Goal: Task Accomplishment & Management: Manage account settings

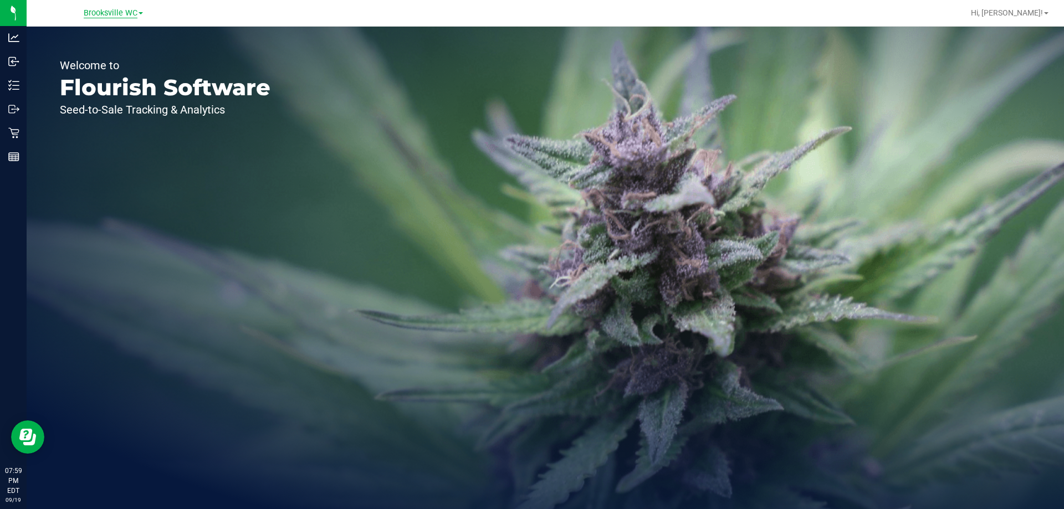
click at [119, 17] on span "Brooksville WC" at bounding box center [111, 13] width 54 height 10
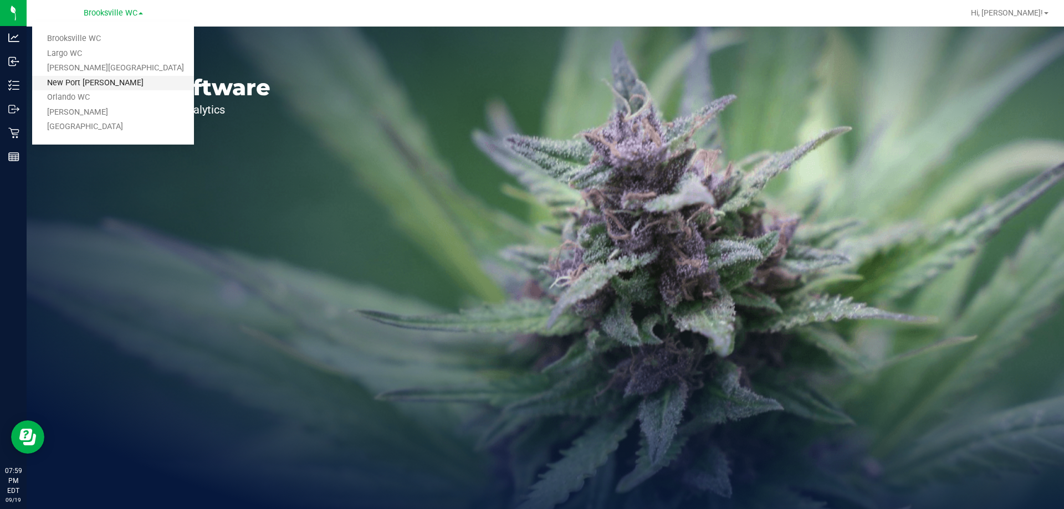
click at [90, 88] on link "New Port [PERSON_NAME]" at bounding box center [113, 83] width 162 height 15
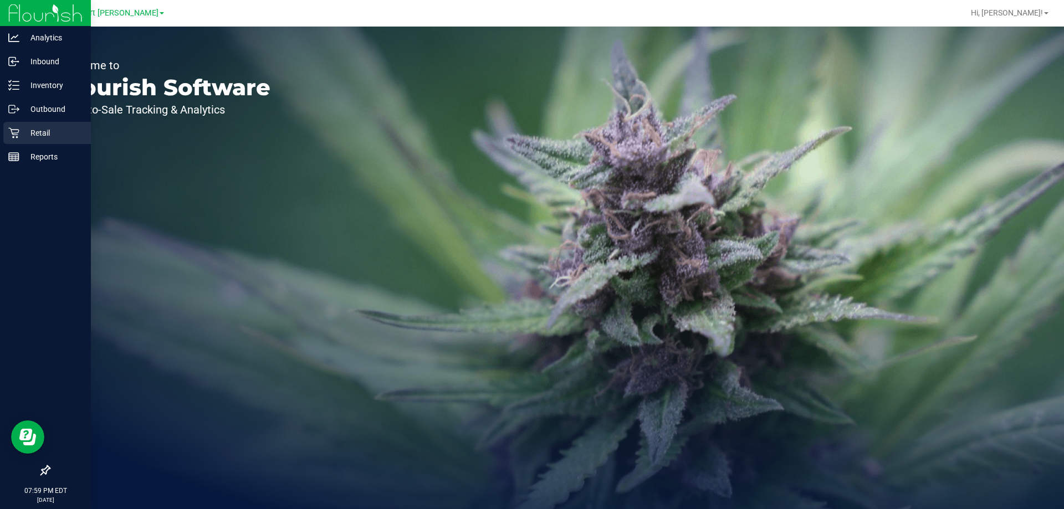
click at [26, 134] on p "Retail" at bounding box center [52, 132] width 67 height 13
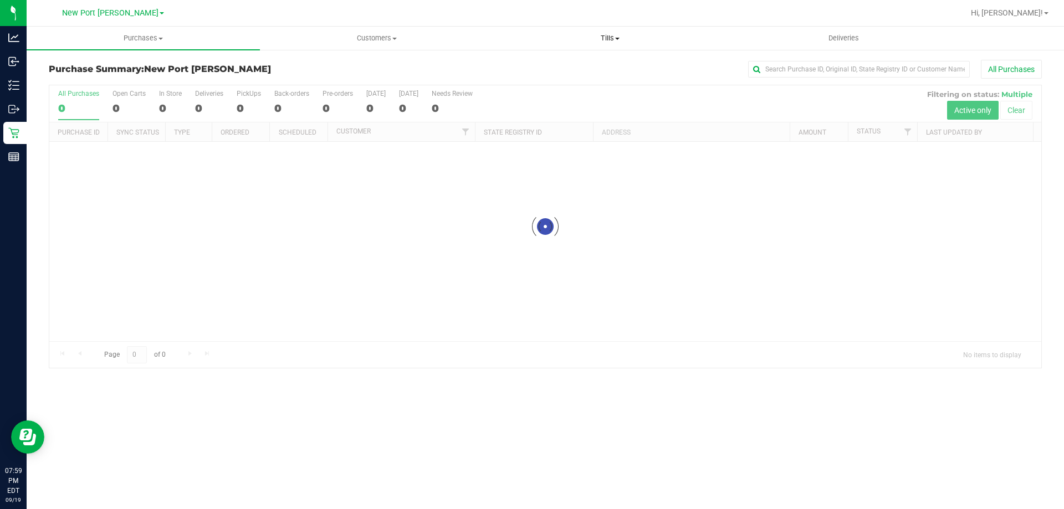
click at [593, 33] on uib-tab-heading "Tills Manage tills Reconcile e-payments" at bounding box center [610, 38] width 232 height 22
click at [570, 62] on li "Manage tills" at bounding box center [609, 66] width 233 height 13
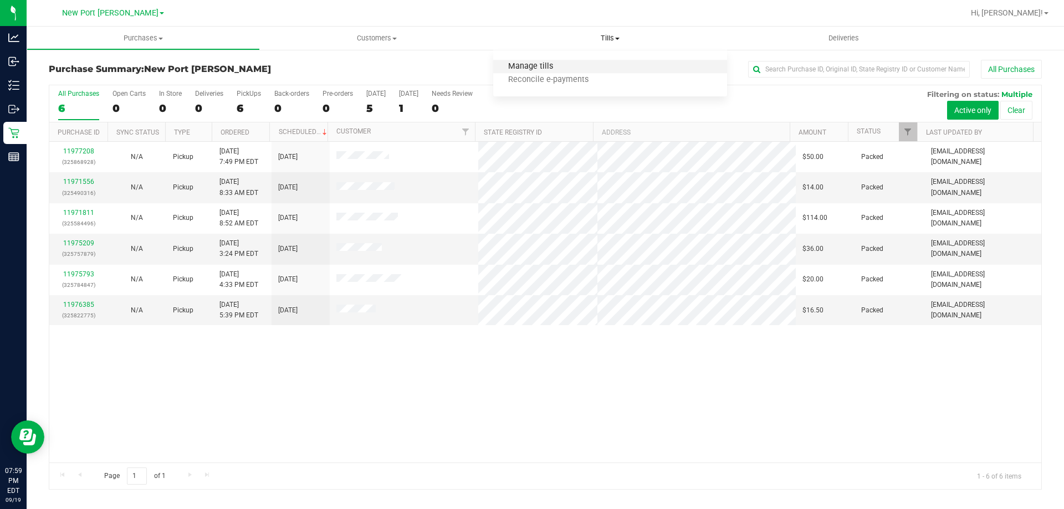
click at [566, 63] on span "Manage tills" at bounding box center [530, 66] width 75 height 9
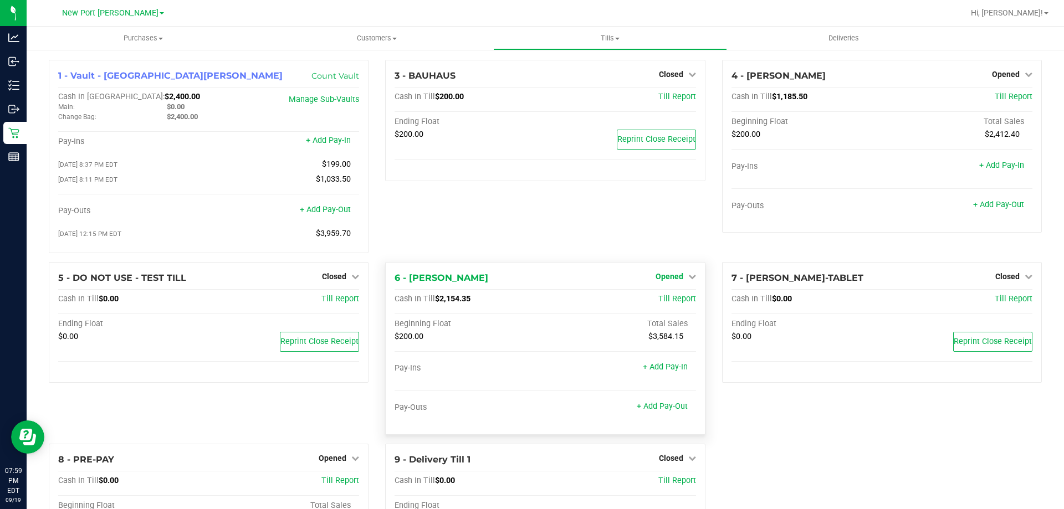
click at [663, 281] on span "Opened" at bounding box center [670, 276] width 28 height 9
click at [669, 301] on link "Close Till" at bounding box center [671, 299] width 30 height 9
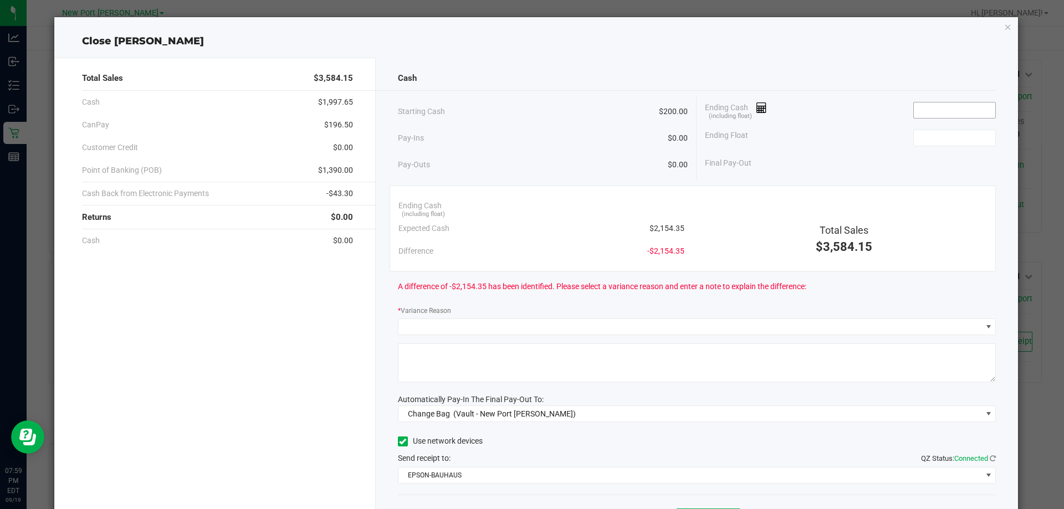
click at [933, 114] on input at bounding box center [954, 111] width 81 height 16
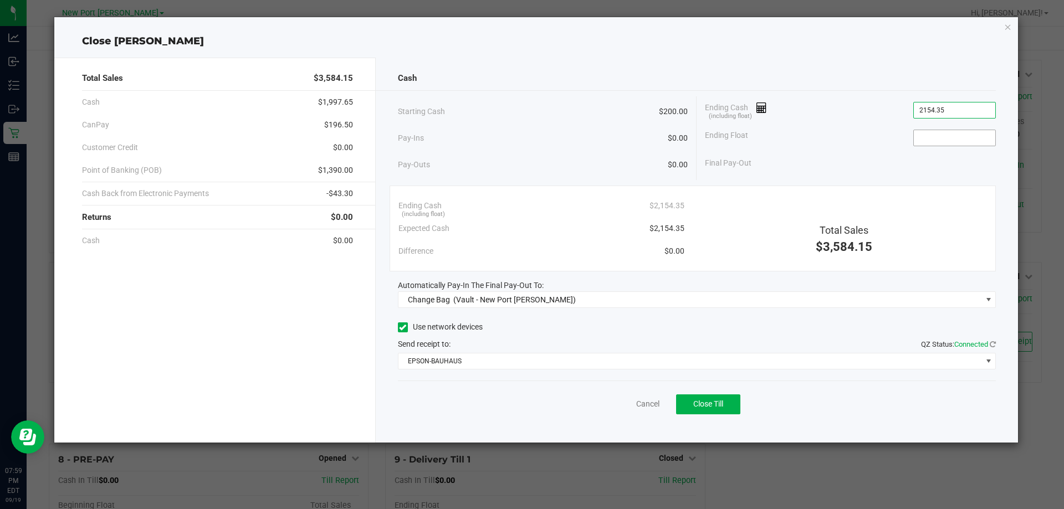
type input "$2,154.35"
click at [942, 140] on input at bounding box center [954, 138] width 81 height 16
type input "$200.00"
click at [732, 82] on div "Cash" at bounding box center [697, 79] width 599 height 24
click at [656, 406] on link "Cancel" at bounding box center [647, 405] width 23 height 12
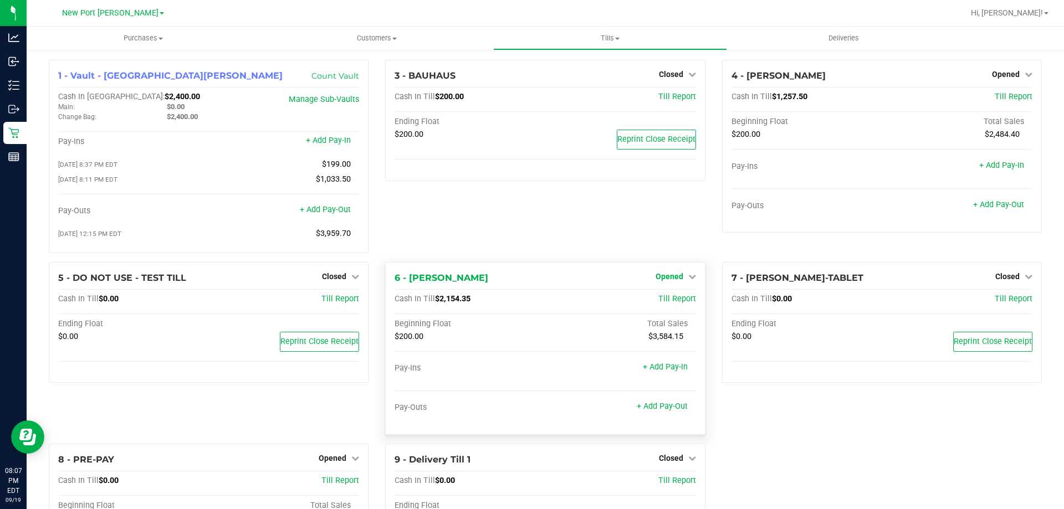
click at [670, 277] on span "Opened" at bounding box center [670, 276] width 28 height 9
click at [675, 301] on link "Close Till" at bounding box center [671, 299] width 30 height 9
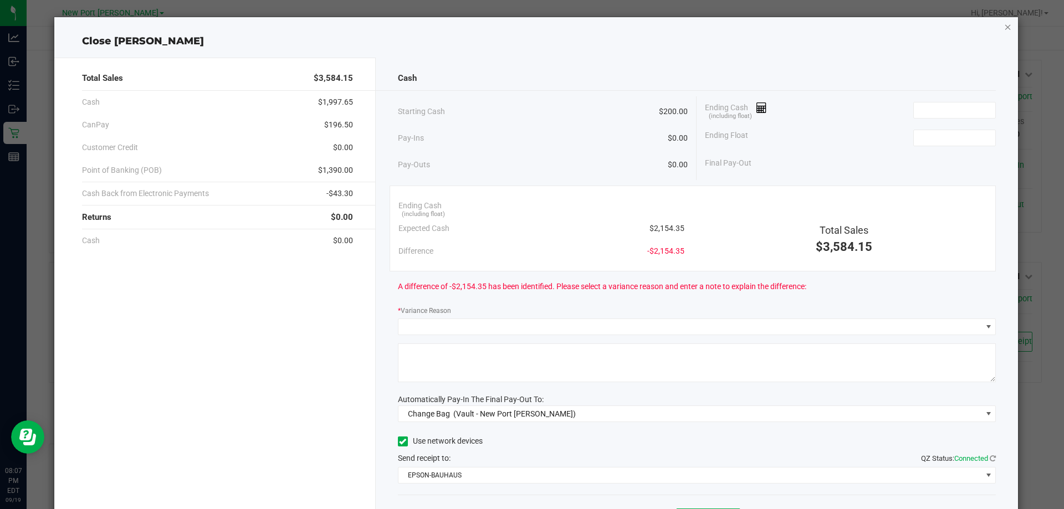
click at [1004, 27] on icon "button" at bounding box center [1008, 26] width 8 height 13
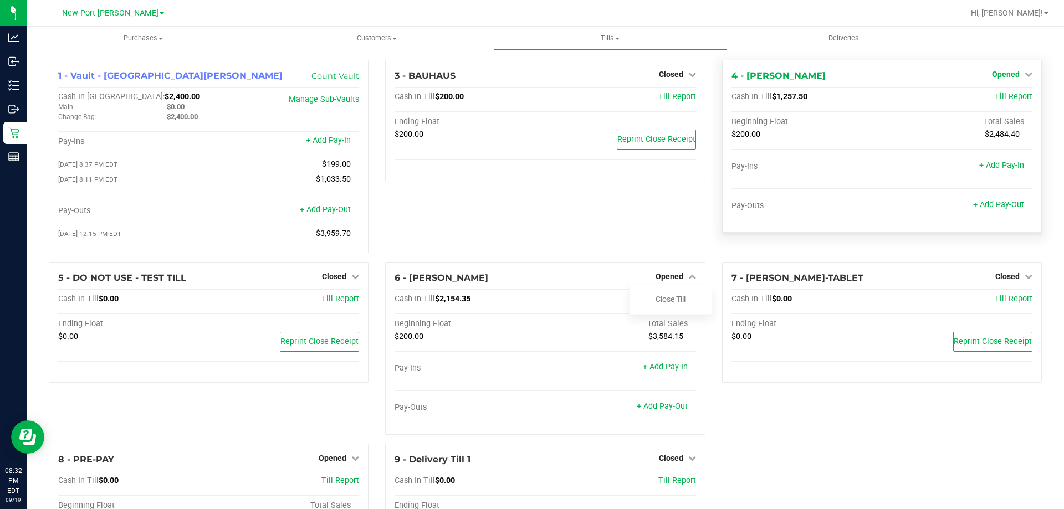
click at [983, 74] on div "4 - BRADLEY-GASKIN Opened Close Till" at bounding box center [882, 75] width 301 height 13
click at [992, 75] on span "Opened" at bounding box center [1006, 74] width 28 height 9
click at [992, 98] on link "Close Till" at bounding box center [1007, 97] width 30 height 9
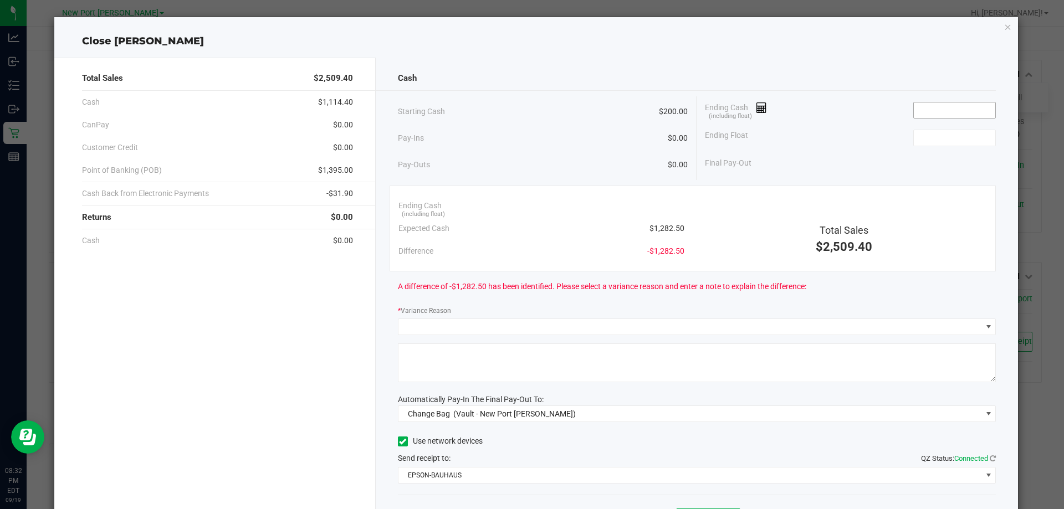
click at [930, 111] on input at bounding box center [954, 111] width 81 height 16
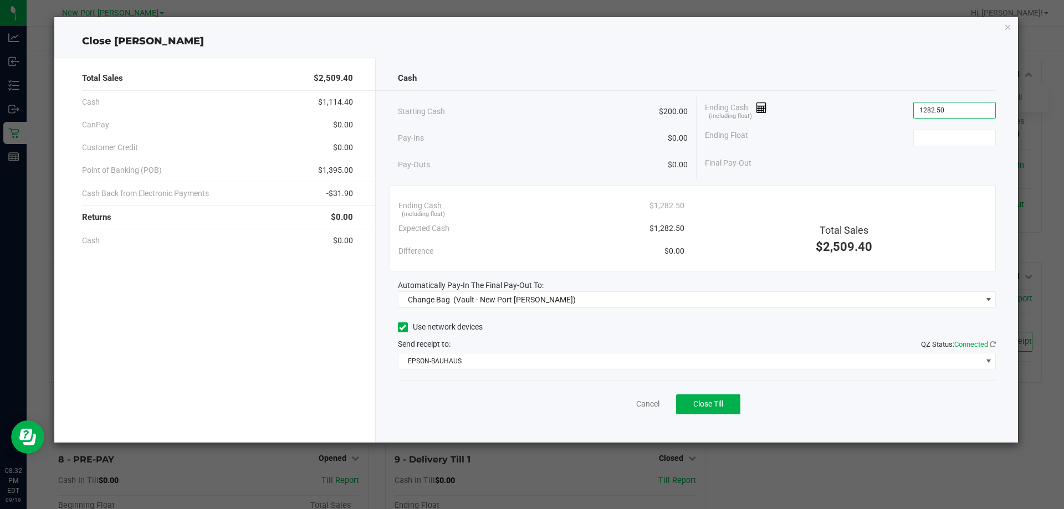
type input "$1,282.50"
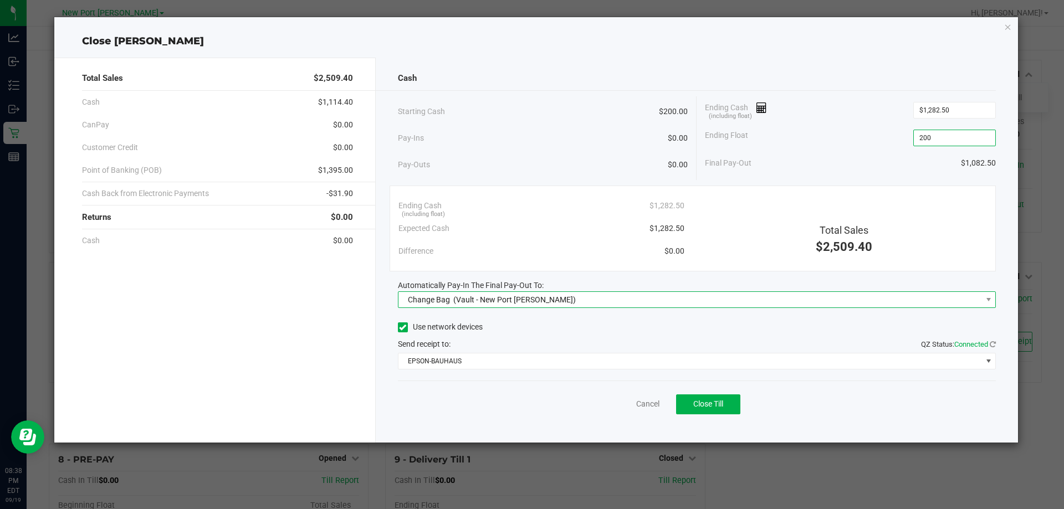
type input "$200.00"
click at [741, 303] on span "Change Bag (Vault - New Port Richey WC)" at bounding box center [691, 300] width 584 height 16
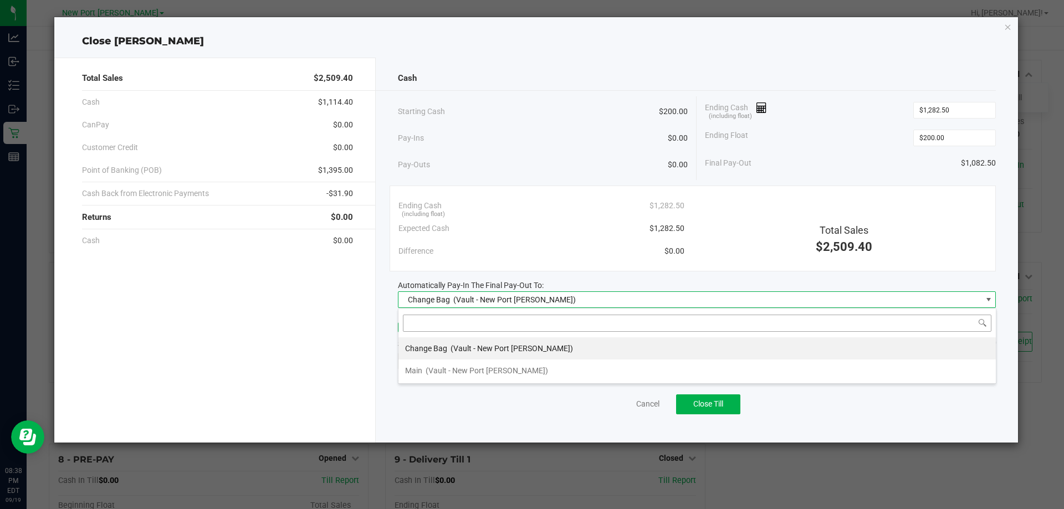
scroll to position [17, 598]
click at [476, 366] on span "(Vault - New Port Richey WC)" at bounding box center [487, 370] width 123 height 9
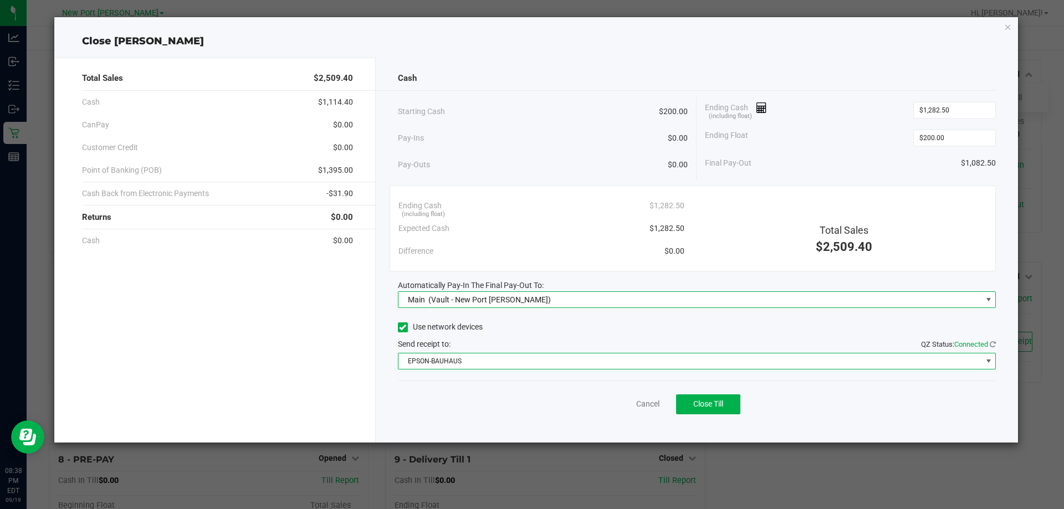
click at [472, 364] on span "EPSON-BAUHAUS" at bounding box center [691, 362] width 584 height 16
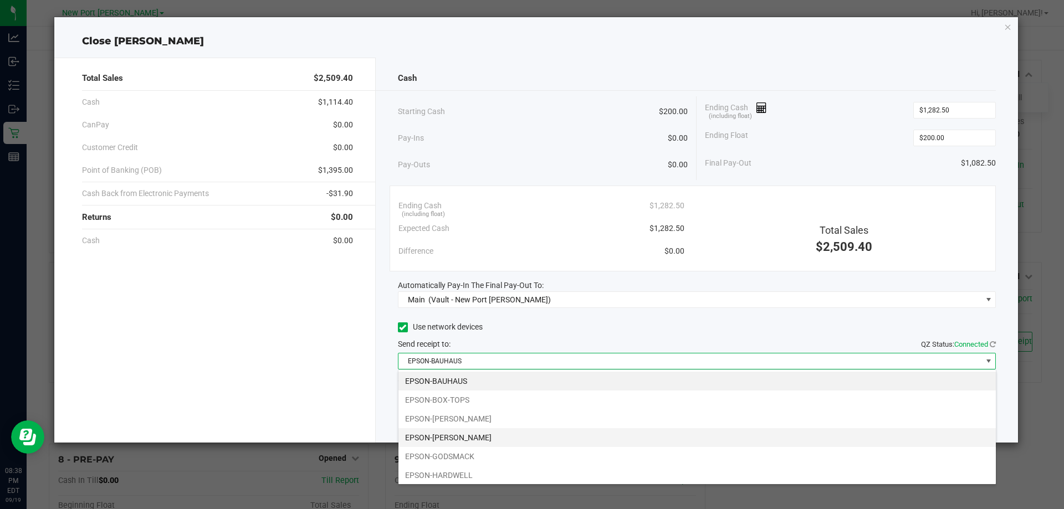
scroll to position [40, 0]
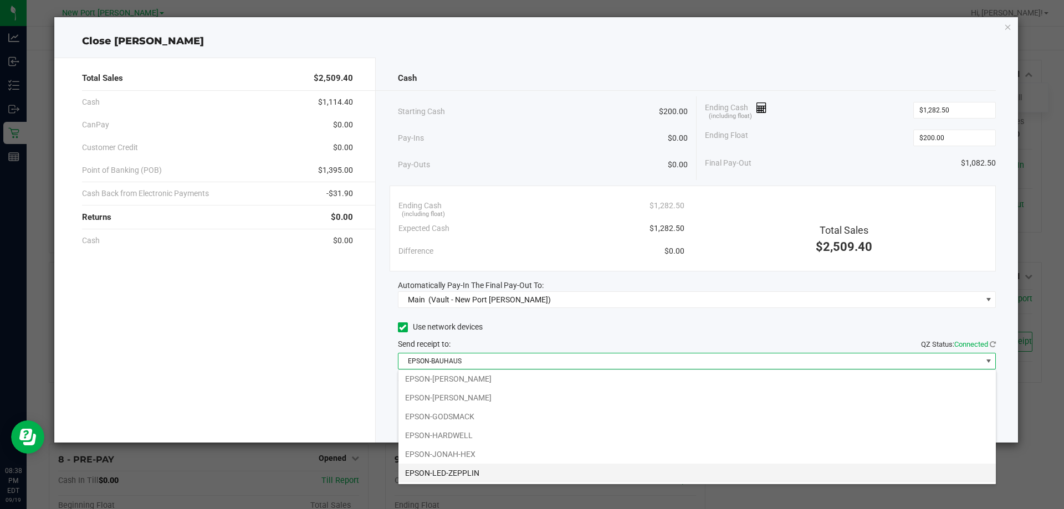
click at [484, 470] on li "EPSON-LED-ZEPPLIN" at bounding box center [698, 473] width 598 height 19
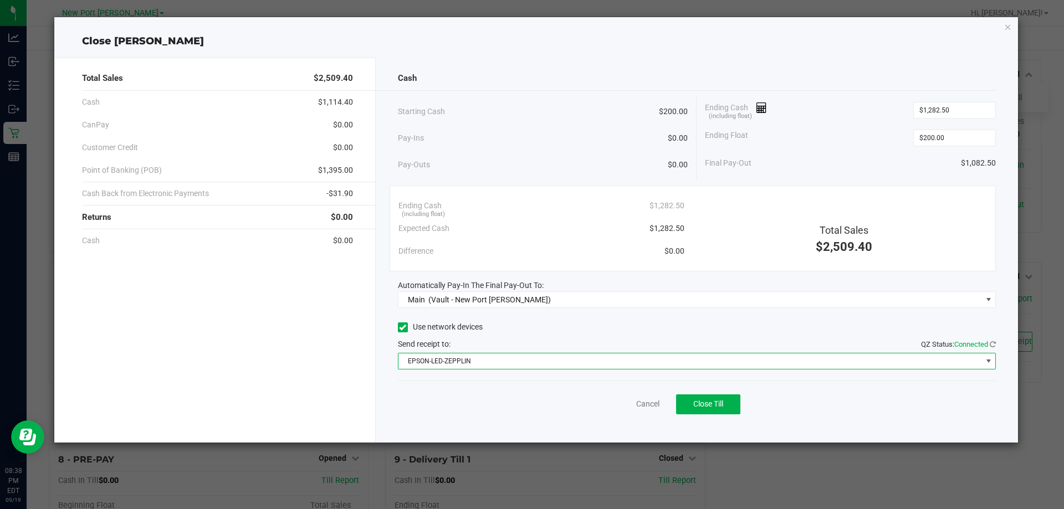
click at [486, 410] on div "Cancel Close Till" at bounding box center [697, 402] width 599 height 43
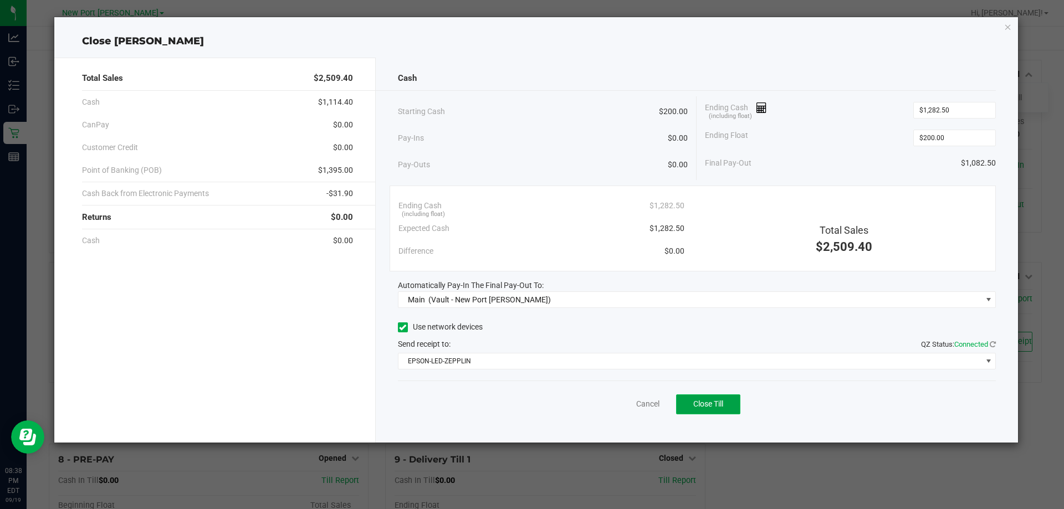
click at [699, 410] on button "Close Till" at bounding box center [708, 405] width 64 height 20
click at [618, 404] on link "Dismiss" at bounding box center [623, 405] width 27 height 12
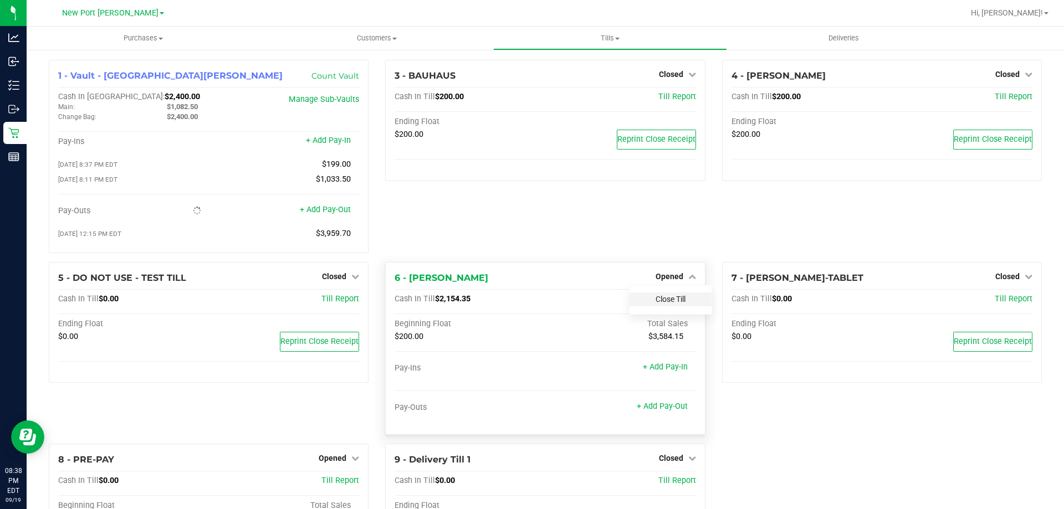
click at [656, 301] on link "Close Till" at bounding box center [671, 299] width 30 height 9
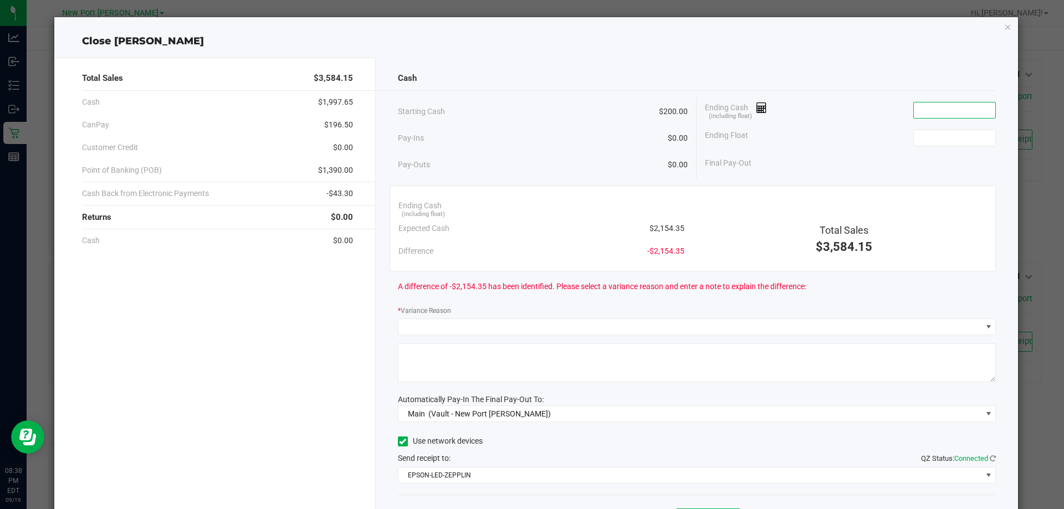
click at [922, 110] on input at bounding box center [954, 111] width 81 height 16
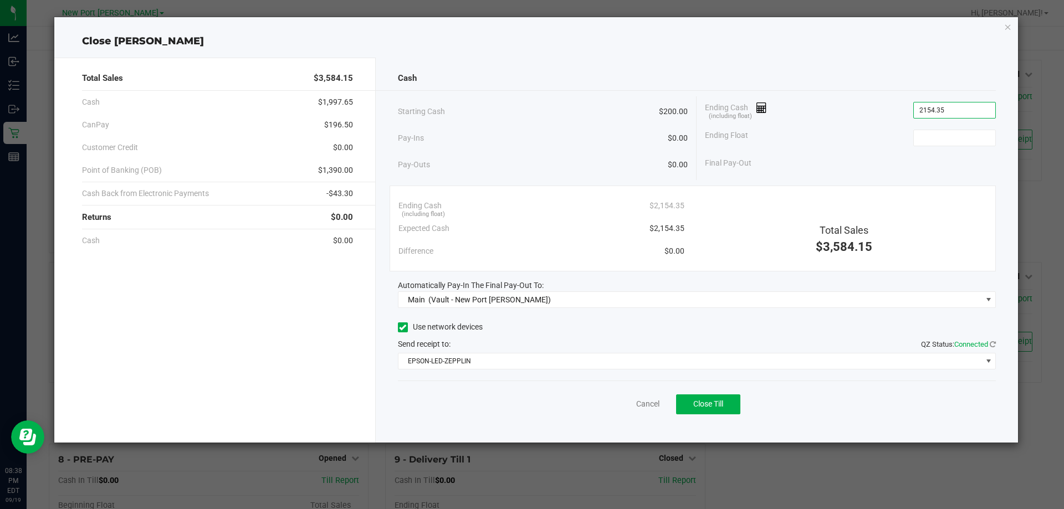
type input "$2,154.35"
type input "$200.00"
click at [897, 101] on div "Ending Cash (including float) $2,154.35" at bounding box center [850, 110] width 291 height 28
click at [691, 406] on button "Close Till" at bounding box center [708, 405] width 64 height 20
click at [624, 397] on div "Dismiss Reprint Closing Receipt" at bounding box center [697, 402] width 599 height 43
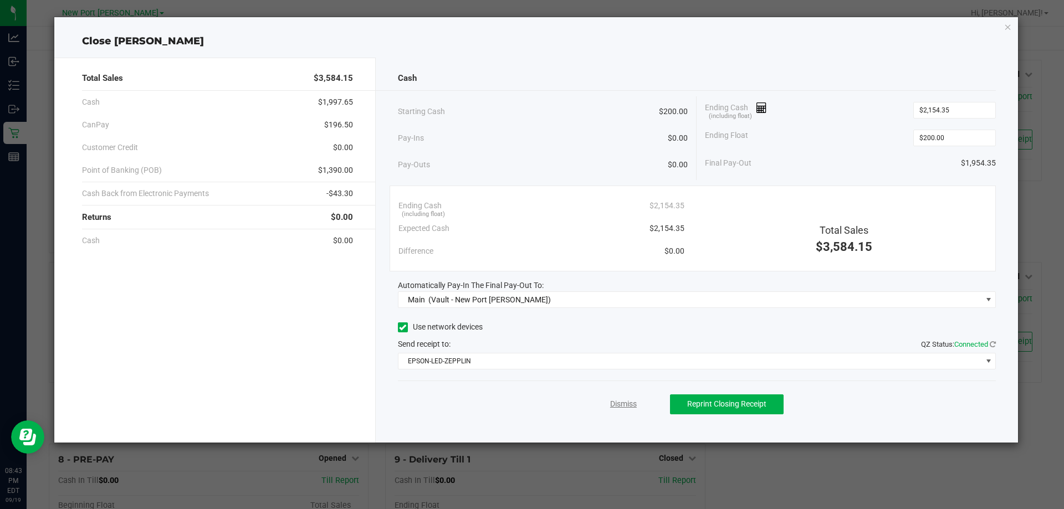
click at [626, 401] on link "Dismiss" at bounding box center [623, 405] width 27 height 12
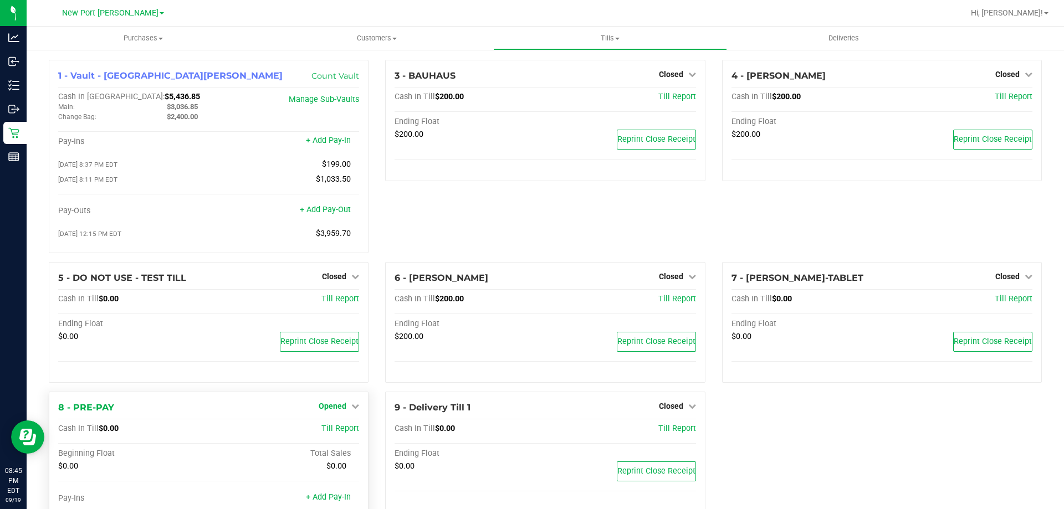
click at [320, 411] on span "Opened" at bounding box center [333, 406] width 28 height 9
click at [323, 428] on link "Close Till" at bounding box center [334, 429] width 30 height 9
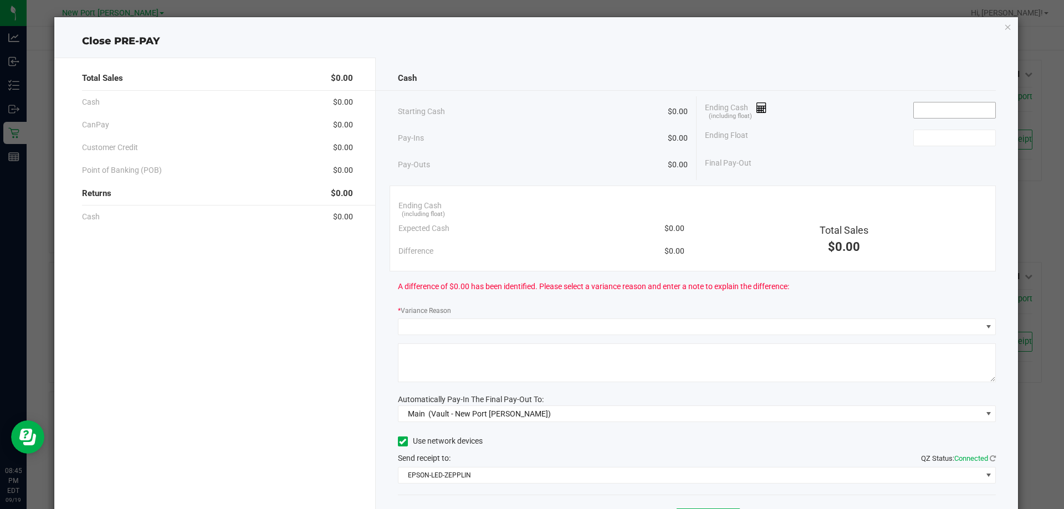
click at [921, 113] on input at bounding box center [954, 111] width 81 height 16
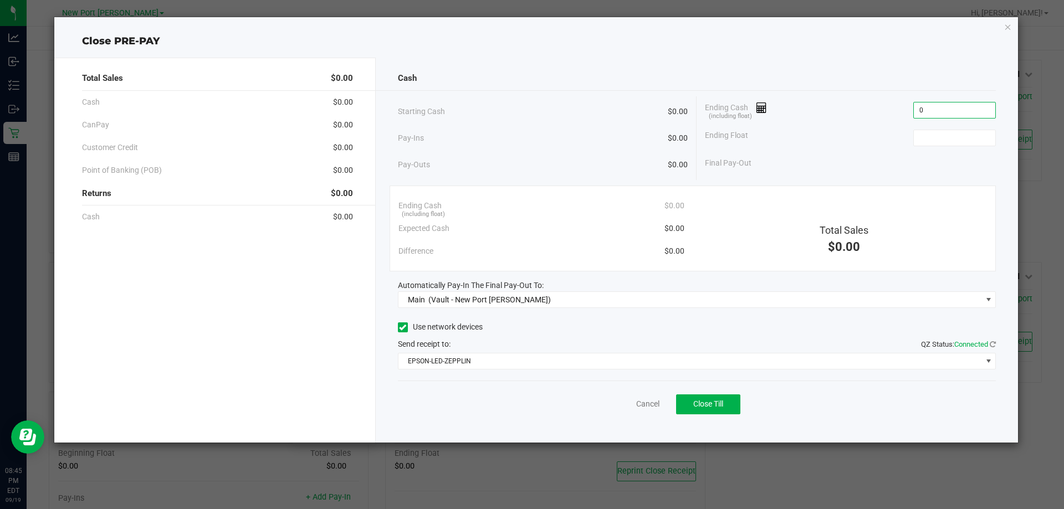
type input "$0.00"
click at [852, 124] on div "Ending Float $0.00" at bounding box center [850, 138] width 291 height 28
click at [724, 399] on button "Close Till" at bounding box center [708, 405] width 64 height 20
click at [631, 414] on div "Dismiss Reprint Closing Receipt" at bounding box center [697, 402] width 599 height 43
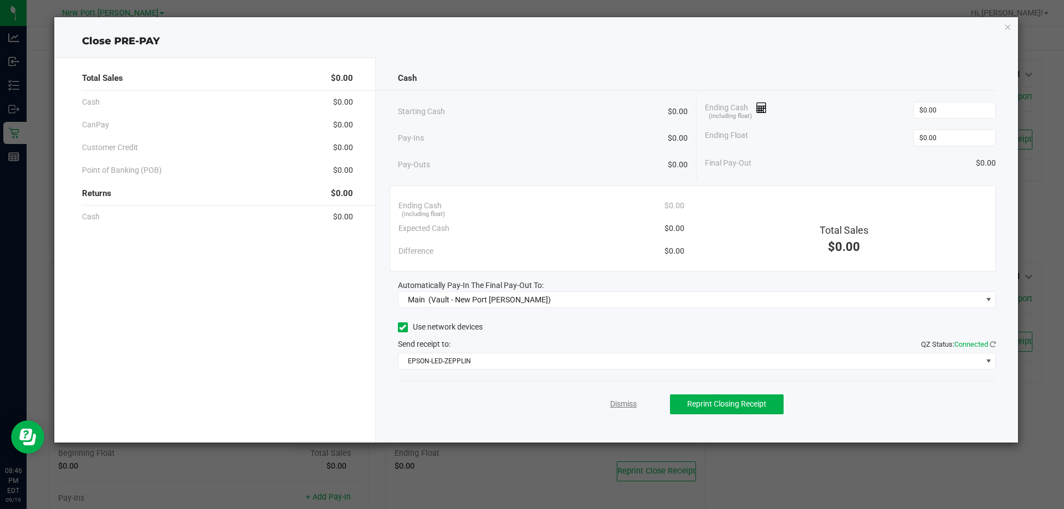
click at [629, 400] on link "Dismiss" at bounding box center [623, 405] width 27 height 12
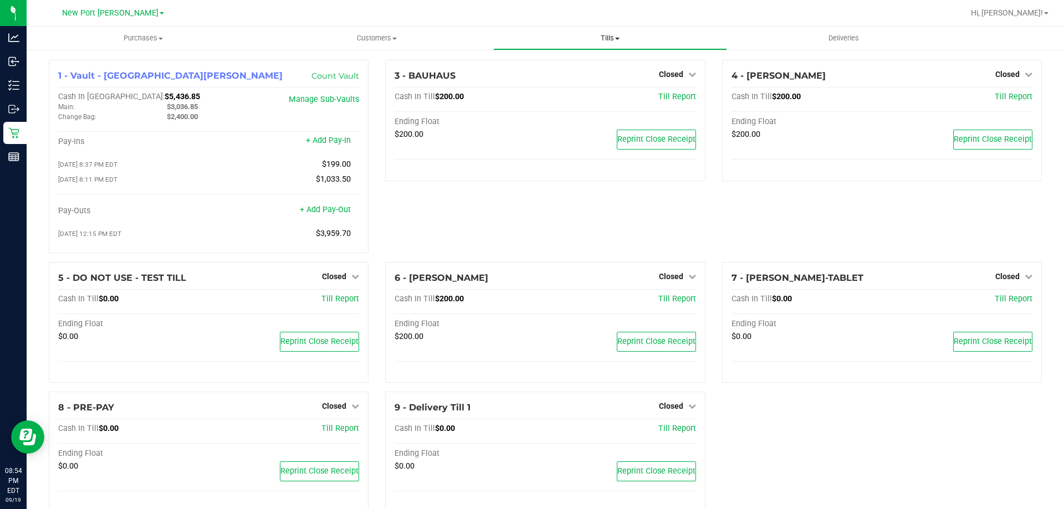
click at [573, 28] on uib-tab-heading "Tills Manage tills Reconcile e-payments" at bounding box center [610, 38] width 232 height 22
click at [583, 76] on span "Reconcile e-payments" at bounding box center [548, 79] width 110 height 9
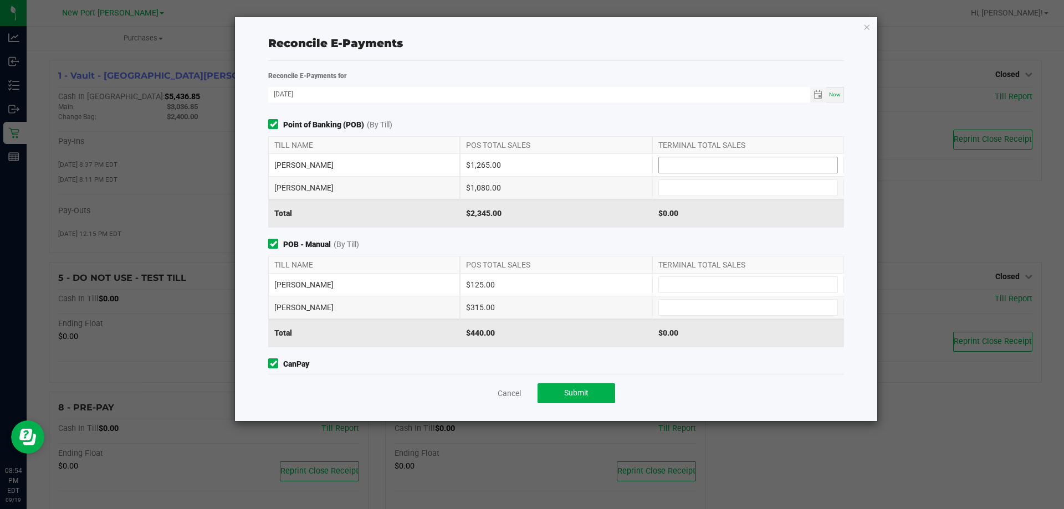
click at [745, 157] on input at bounding box center [748, 165] width 178 height 16
type input "$1,265.00"
type input "$1,080.00"
type input "$125.00"
type input "$315.00"
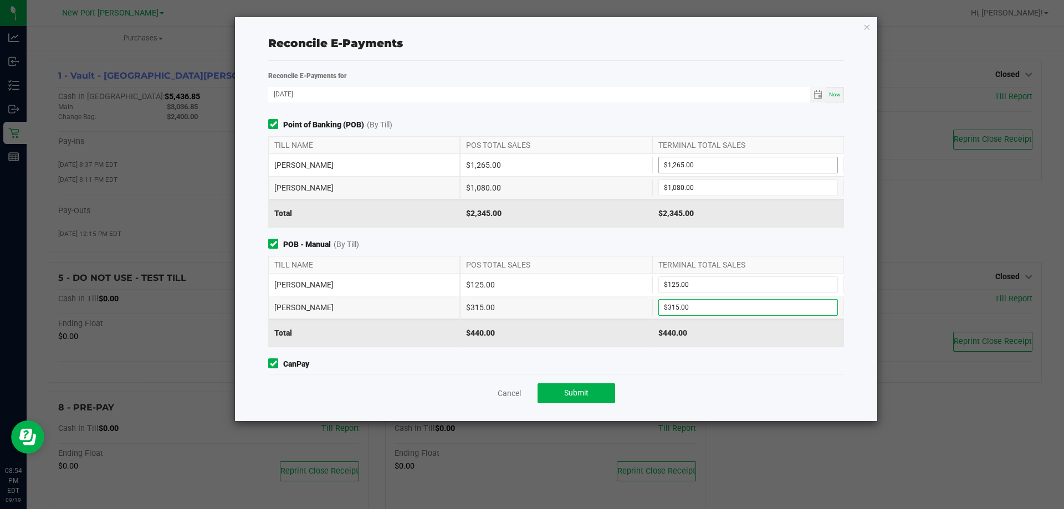
scroll to position [47, 0]
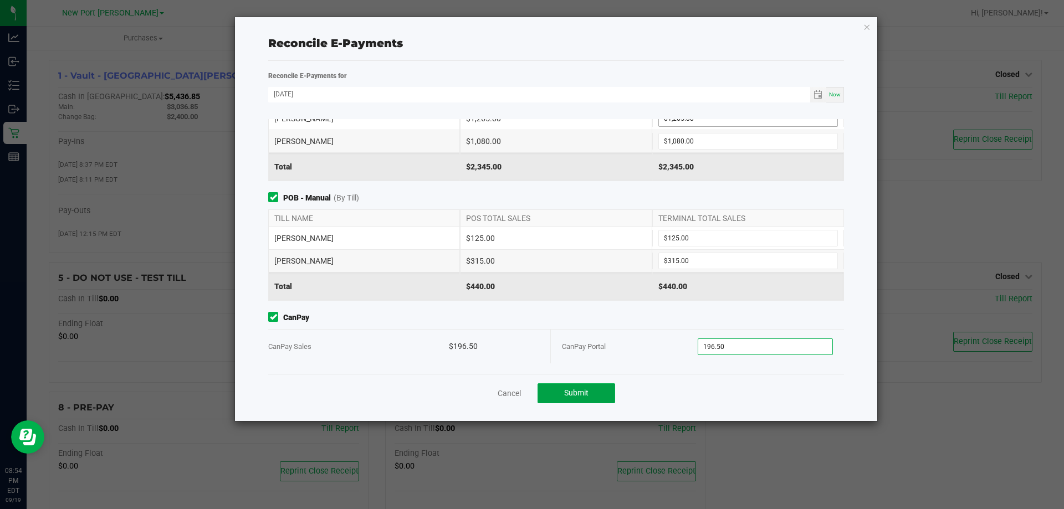
type input "$196.50"
click at [600, 393] on button "Submit" at bounding box center [577, 394] width 78 height 20
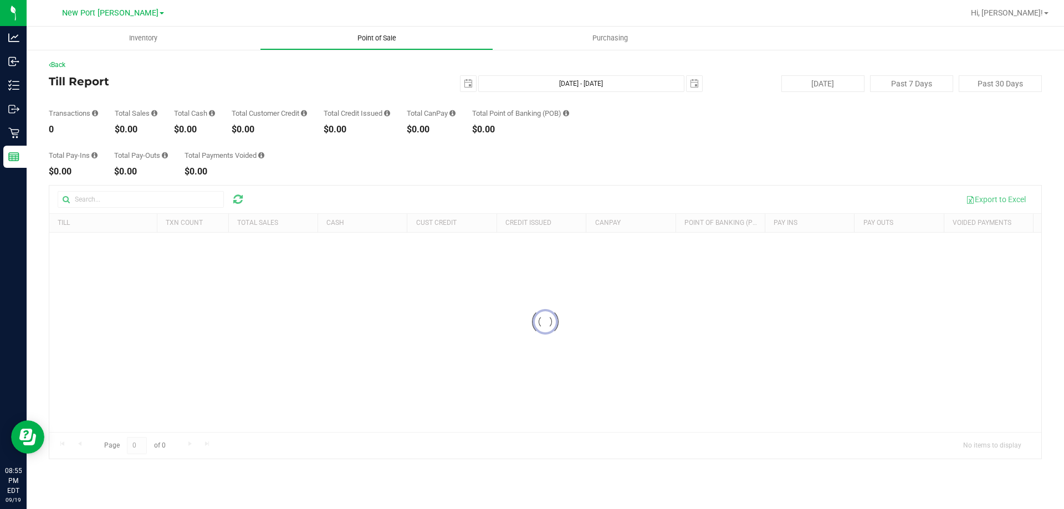
click at [367, 42] on span "Point of Sale" at bounding box center [377, 38] width 69 height 10
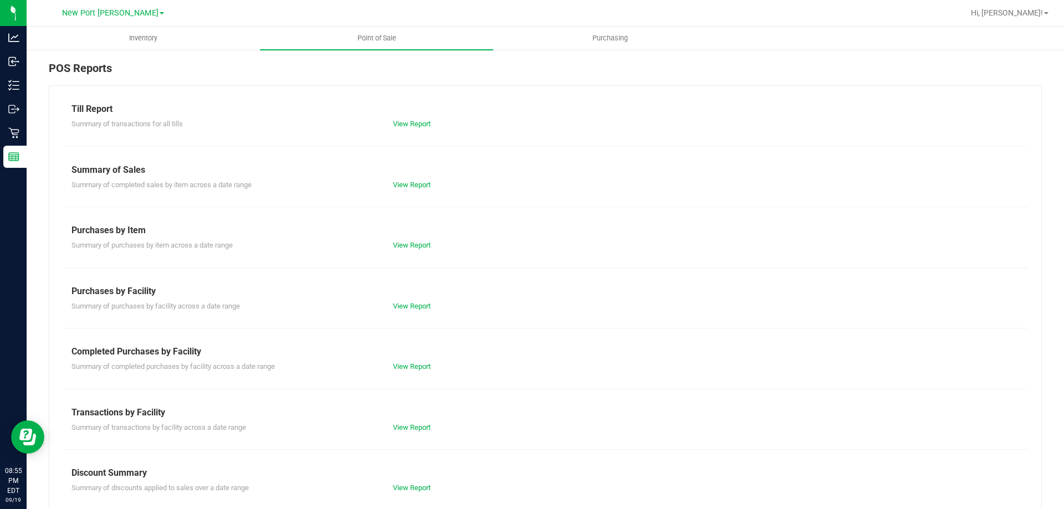
click at [410, 494] on div "Till Report Summary of transactions for all tills View Report Summary of Sales …" at bounding box center [545, 328] width 993 height 486
click at [408, 486] on link "View Report" at bounding box center [412, 488] width 38 height 8
